Goal: Find specific page/section: Find specific page/section

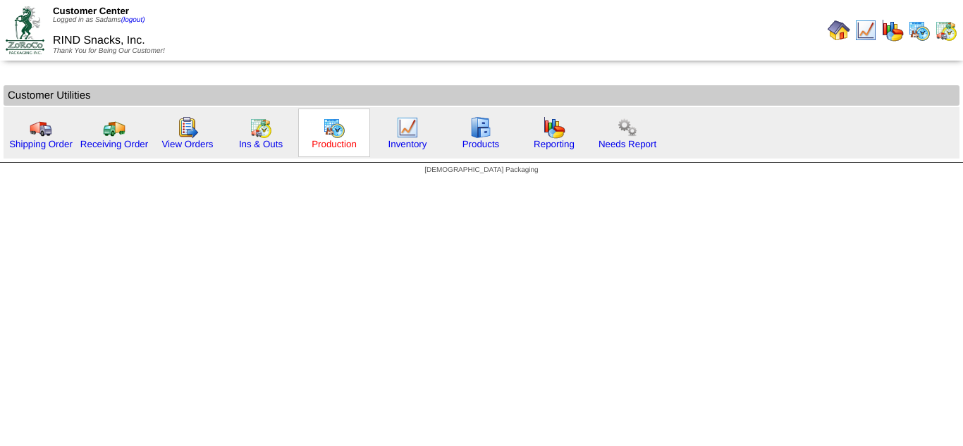
click at [314, 140] on link "Production" at bounding box center [334, 144] width 45 height 11
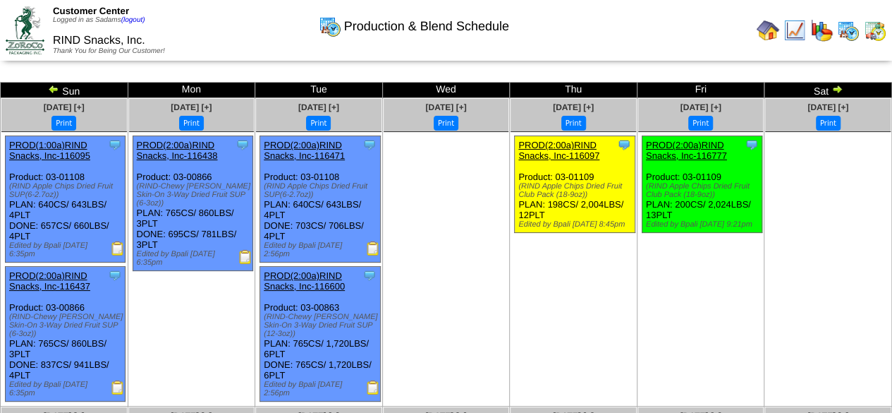
click at [245, 263] on img at bounding box center [245, 257] width 14 height 14
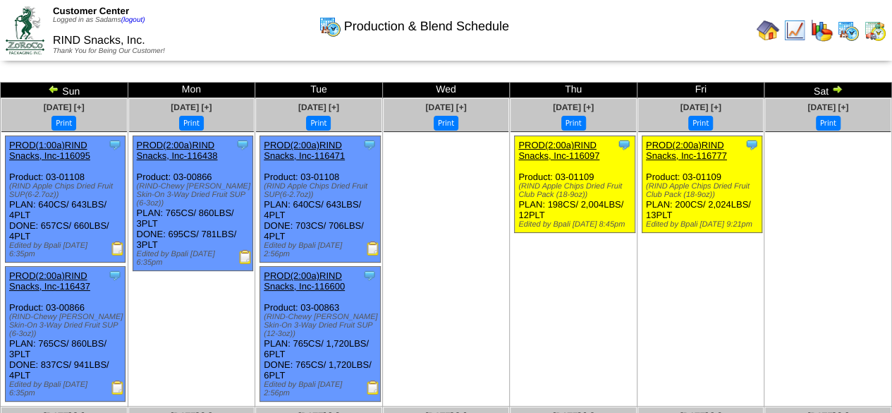
click at [372, 248] on img at bounding box center [373, 248] width 14 height 14
click at [374, 389] on img at bounding box center [373, 387] width 14 height 14
